Goal: Task Accomplishment & Management: Complete application form

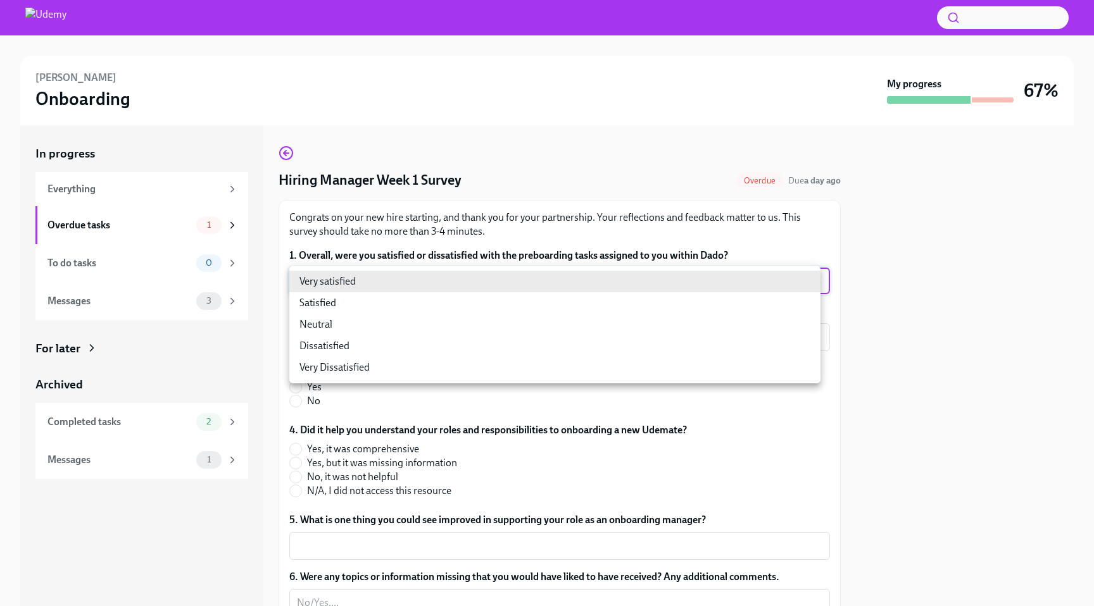
click at [382, 275] on body "[PERSON_NAME] Onboarding My progress 67% In progress Everything Overdue tasks 1…" at bounding box center [547, 303] width 1094 height 606
click at [357, 304] on li "Satisfied" at bounding box center [554, 303] width 531 height 22
type input "28yQYiotd"
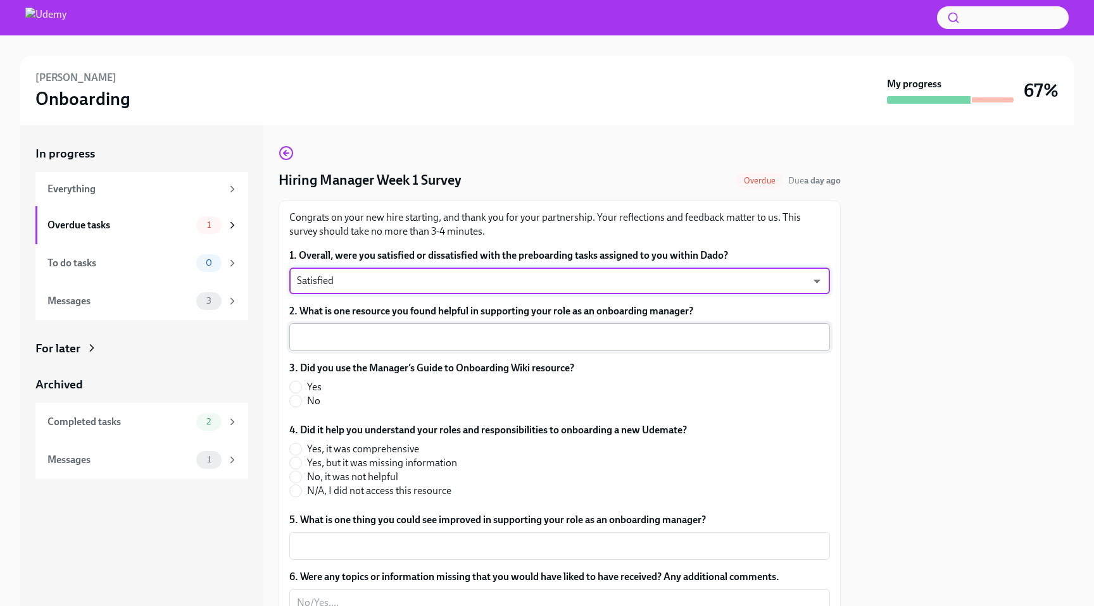
click at [385, 335] on textarea "2. What is one resource you found helpful in supporting your role as an onboard…" at bounding box center [559, 337] width 525 height 15
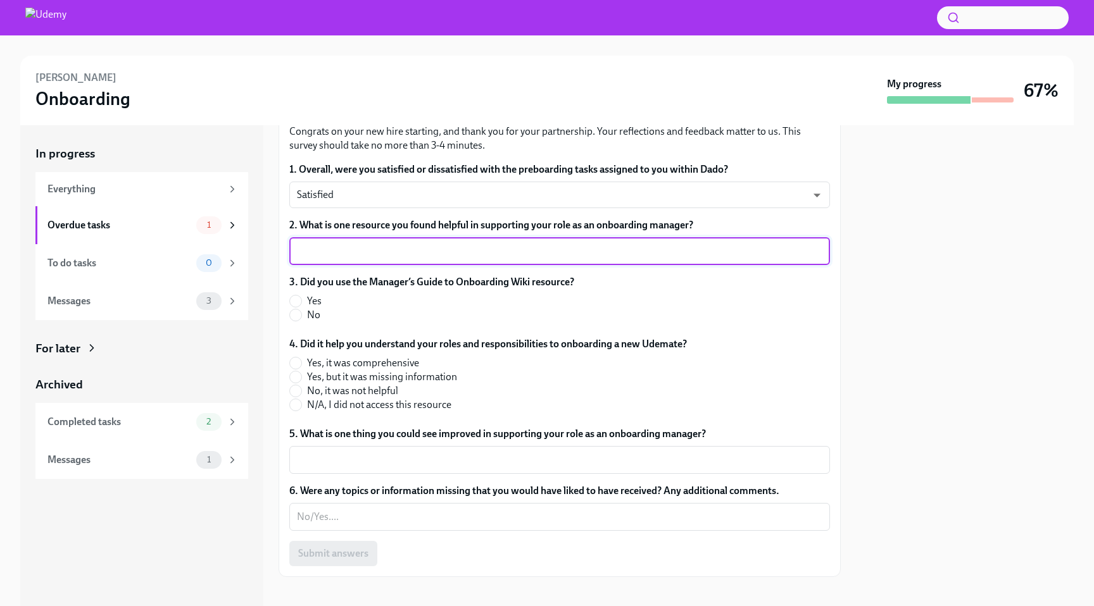
scroll to position [97, 0]
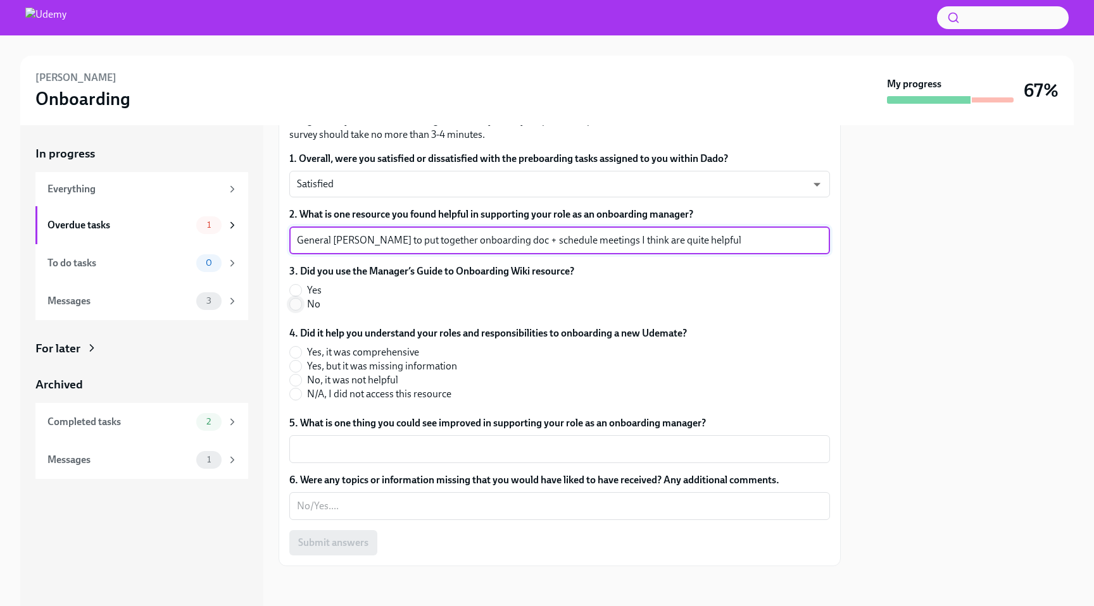
type textarea "General [PERSON_NAME] to put together onboarding doc + schedule meetings I thin…"
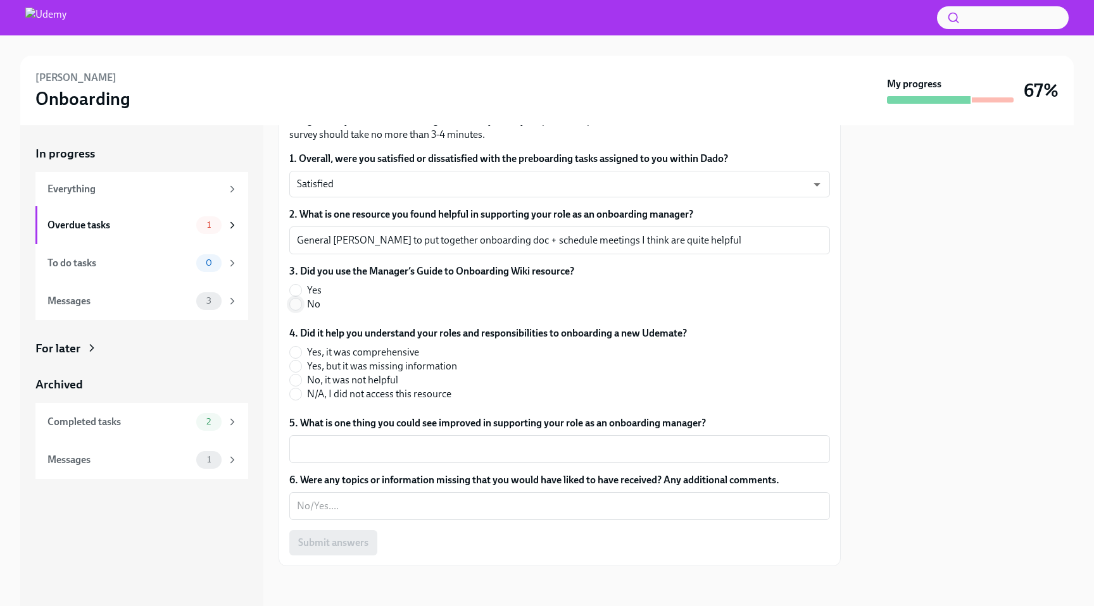
click at [294, 301] on input "No" at bounding box center [295, 304] width 11 height 11
radio input "true"
click at [297, 392] on input "N/A, I did not access this resource" at bounding box center [295, 394] width 11 height 11
radio input "true"
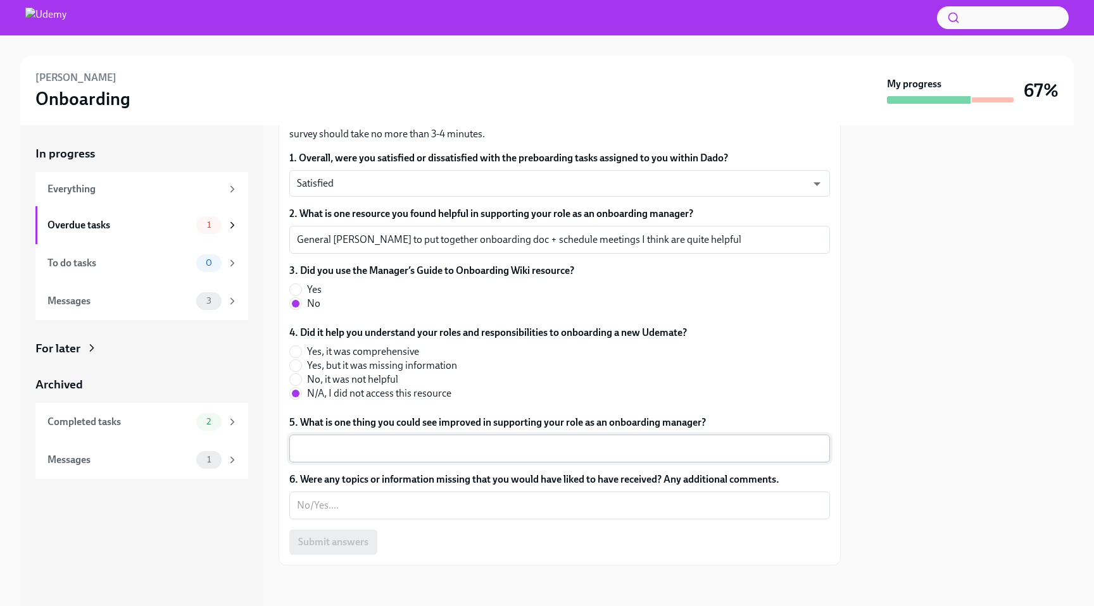
click at [485, 440] on div "x ​" at bounding box center [559, 449] width 540 height 28
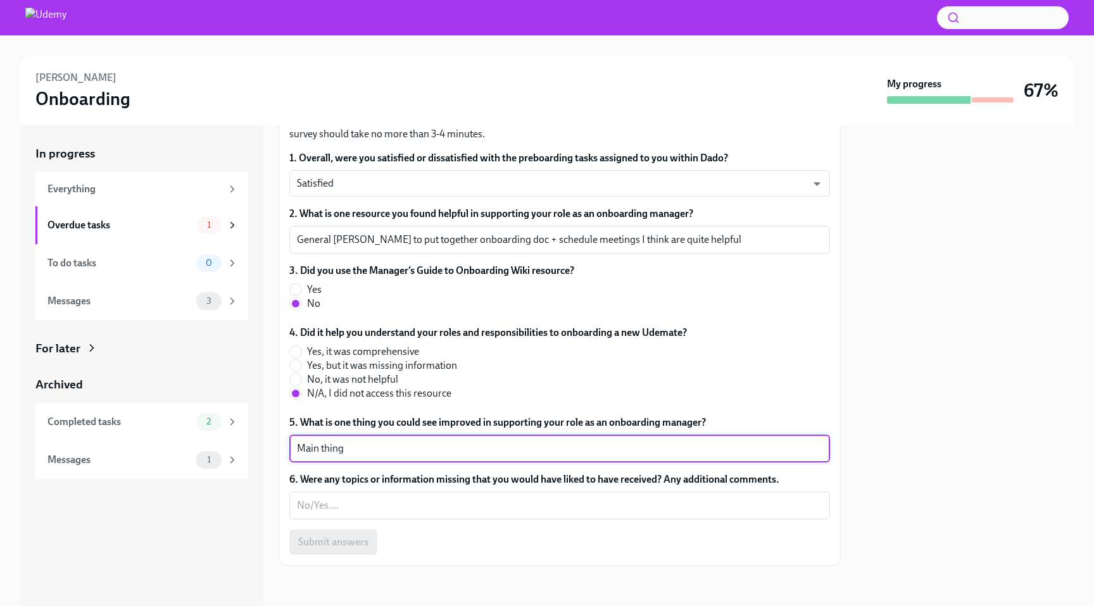
type textarea "A"
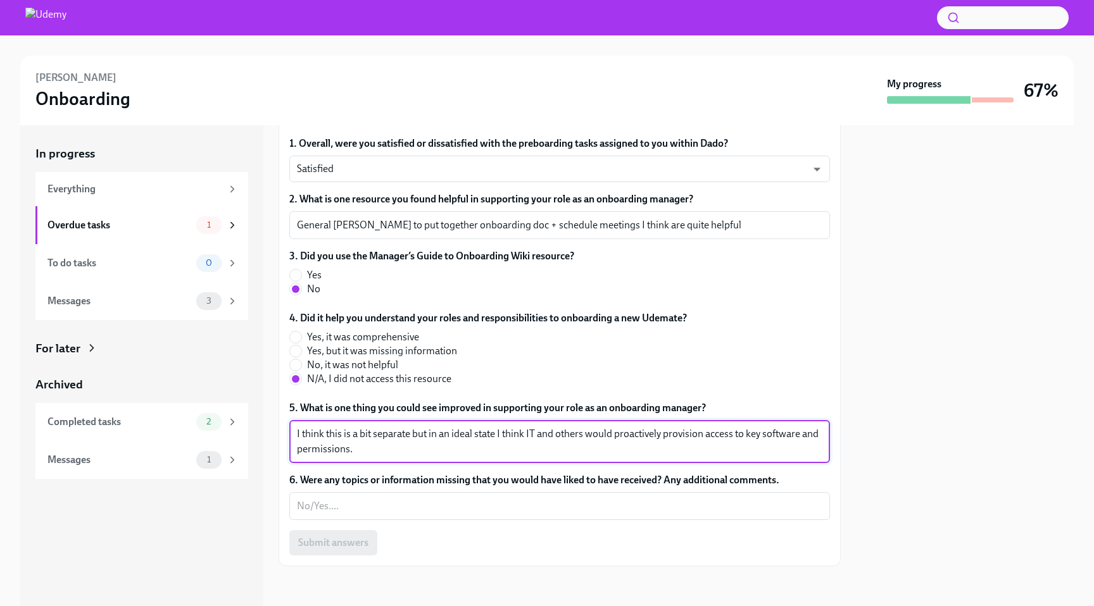
scroll to position [113, 0]
type textarea "I think this is a bit separate but in an ideal state I think IT and others woul…"
click at [379, 503] on textarea "6. Were any topics or information missing that you would have liked to have rec…" at bounding box center [559, 505] width 525 height 15
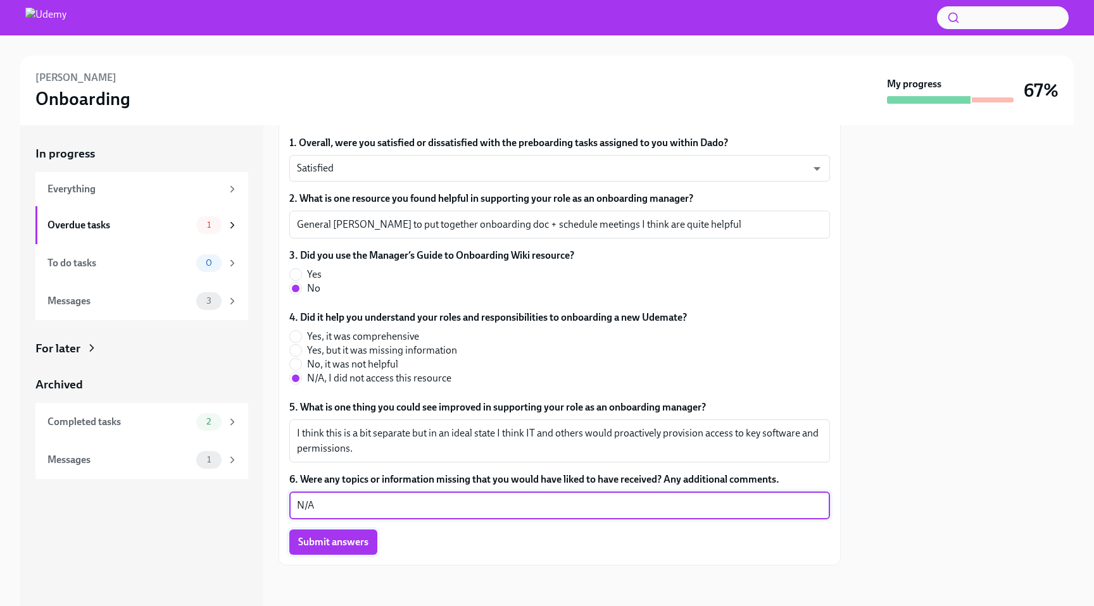
type textarea "N/A"
click at [336, 546] on span "Submit answers" at bounding box center [333, 542] width 70 height 13
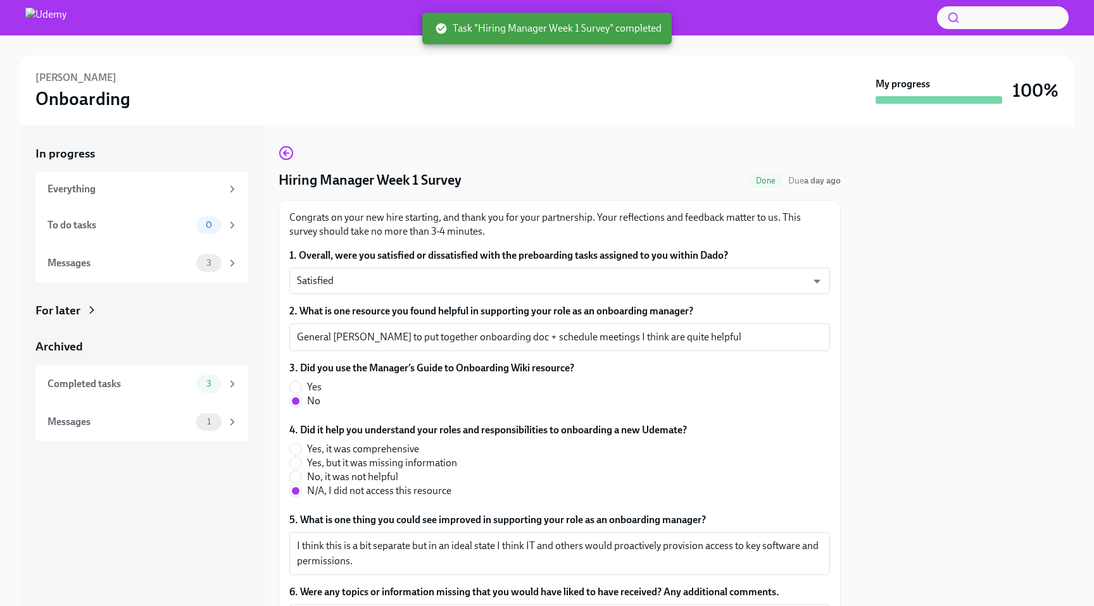
scroll to position [0, 0]
